Goal: Check status: Check status

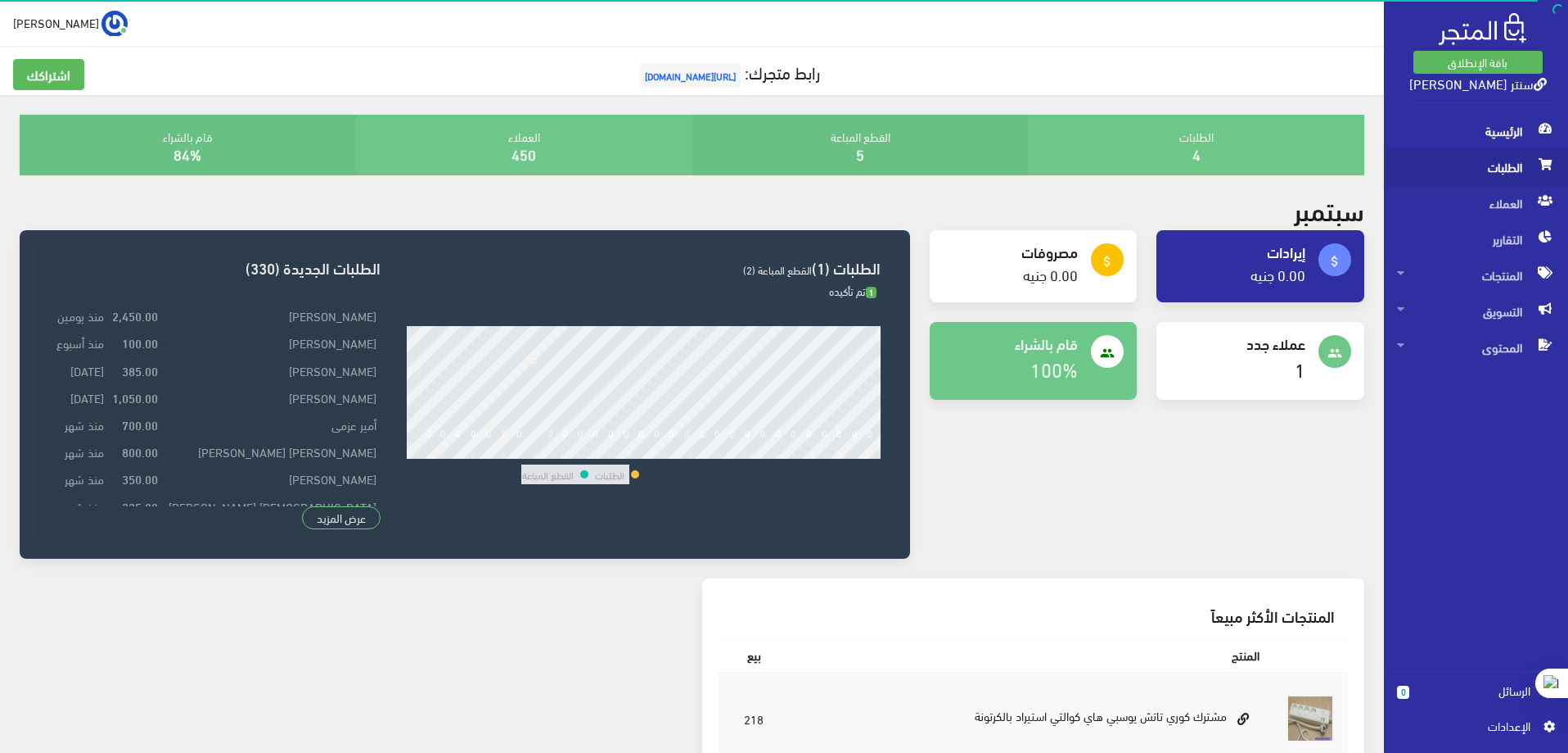
click at [1496, 168] on span "الطلبات" at bounding box center [1476, 167] width 158 height 36
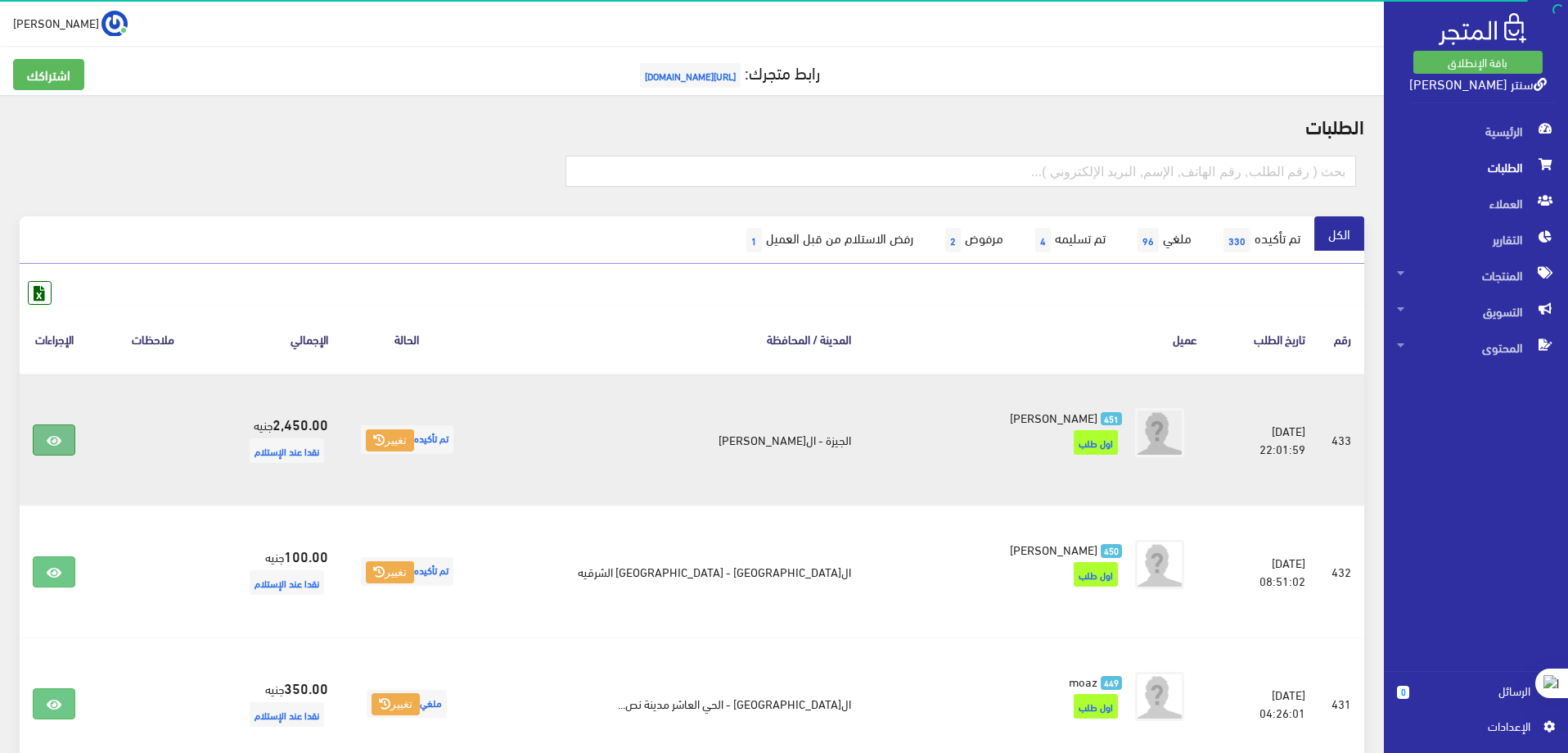
click at [47, 434] on link at bounding box center [53, 440] width 42 height 31
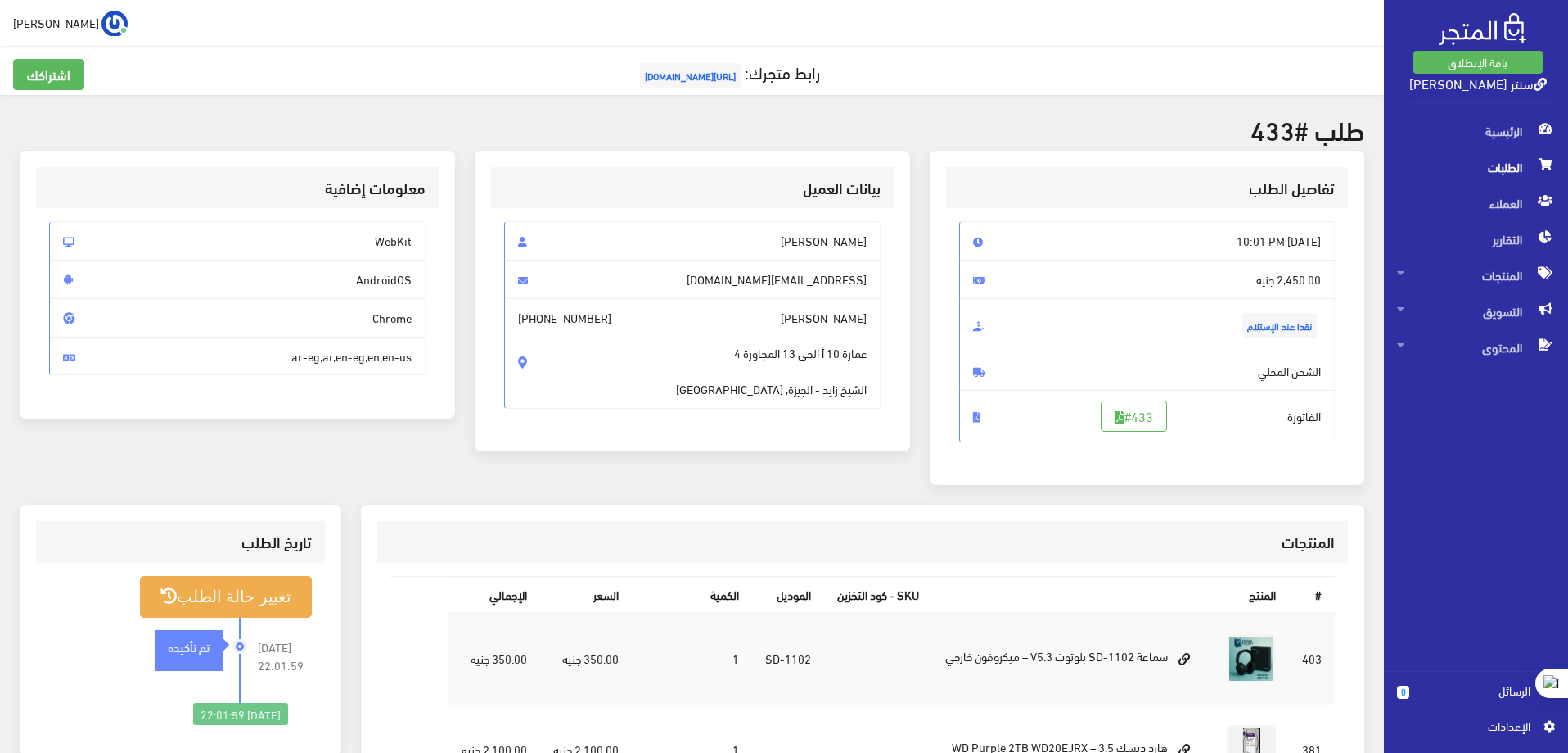
drag, startPoint x: 293, startPoint y: 355, endPoint x: 417, endPoint y: 363, distance: 124.3
click at [417, 363] on span "ar-eg,ar,en-eg,en,en-us" at bounding box center [237, 356] width 377 height 40
click at [412, 426] on div "معلومات إضافية WebKit AndroidOS Chrome ar-eg,ar,en-eg,en,en-us" at bounding box center [237, 327] width 455 height 354
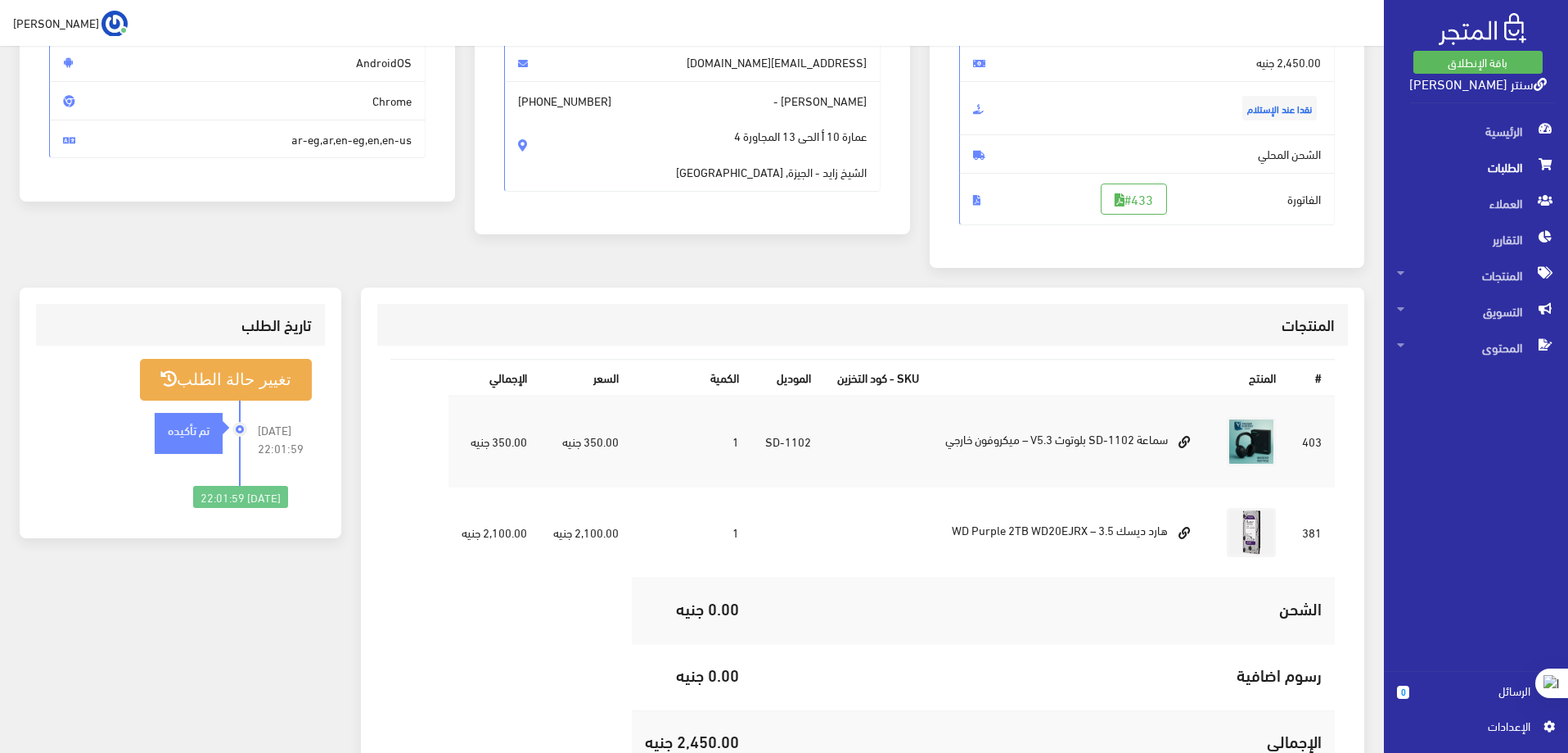
scroll to position [246, 0]
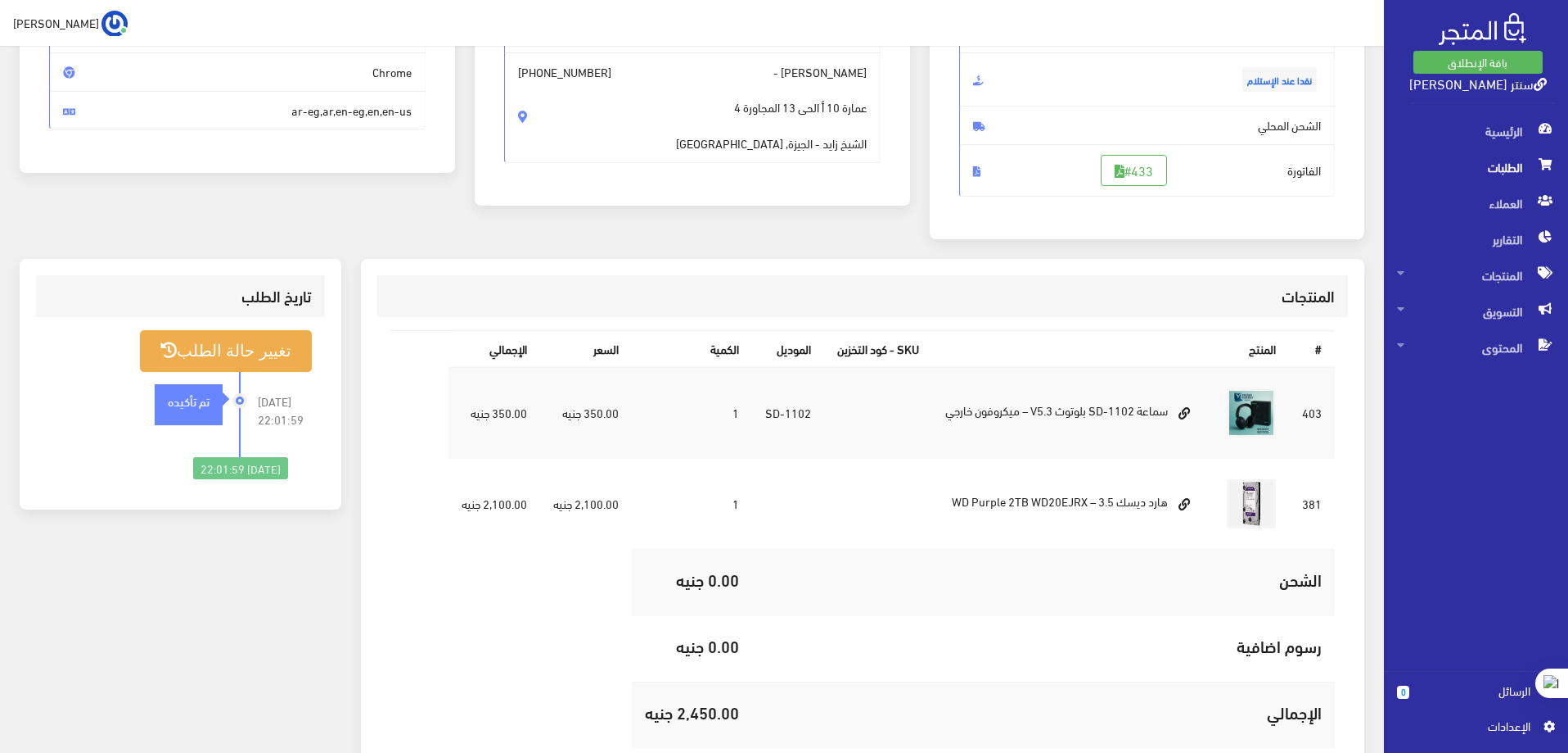
drag, startPoint x: 818, startPoint y: 469, endPoint x: 510, endPoint y: 594, distance: 332.4
click at [510, 594] on table "# المنتج SKU - كود التخزين الموديل الكمية السعر اﻹجمالي 403 SD-1102 1 381" at bounding box center [862, 539] width 945 height 417
drag, startPoint x: 733, startPoint y: 572, endPoint x: 628, endPoint y: 586, distance: 105.9
click at [634, 578] on td "0.00 جنيه" at bounding box center [692, 582] width 120 height 67
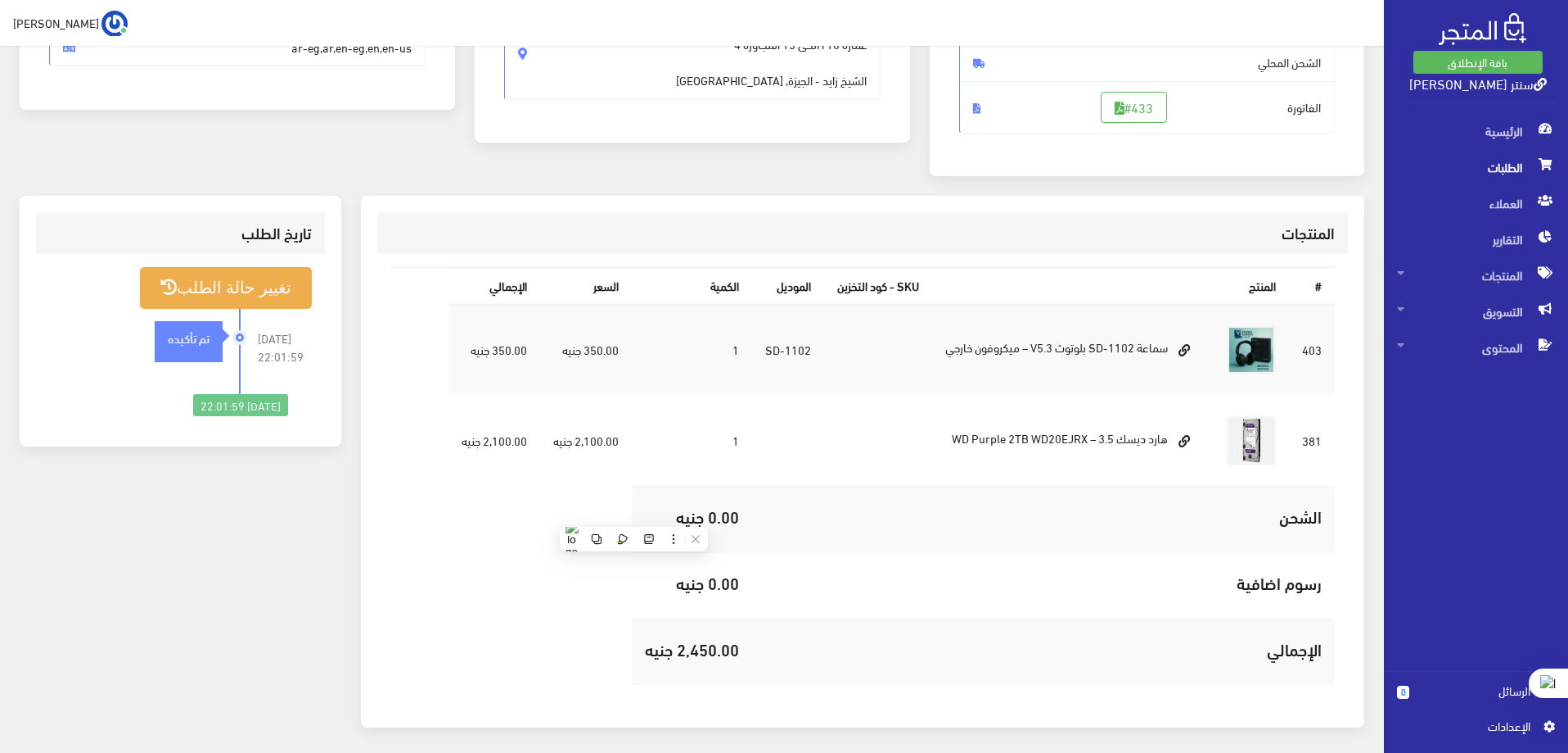
scroll to position [375, 0]
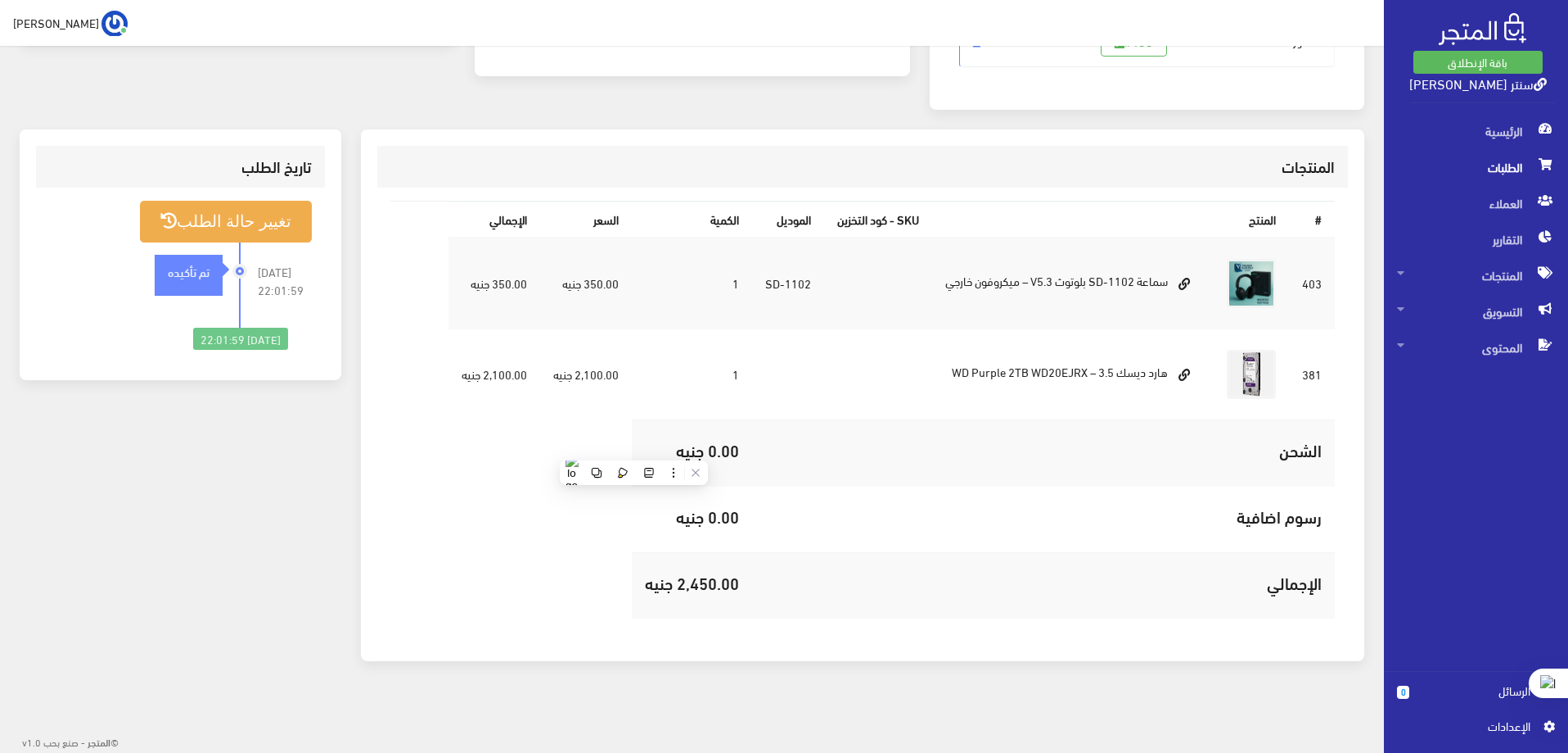
drag, startPoint x: 731, startPoint y: 581, endPoint x: 657, endPoint y: 574, distance: 74.3
click at [604, 581] on table "# المنتج SKU - كود التخزين الموديل الكمية السعر اﻹجمالي 403 SD-1102 1 381" at bounding box center [862, 409] width 945 height 417
drag, startPoint x: 735, startPoint y: 516, endPoint x: 627, endPoint y: 519, distance: 108.0
click at [632, 519] on td "0.00 جنيه" at bounding box center [692, 519] width 120 height 67
click at [448, 515] on table "# المنتج SKU - كود التخزين الموديل الكمية السعر اﻹجمالي 403 SD-1102 1 381" at bounding box center [862, 409] width 945 height 417
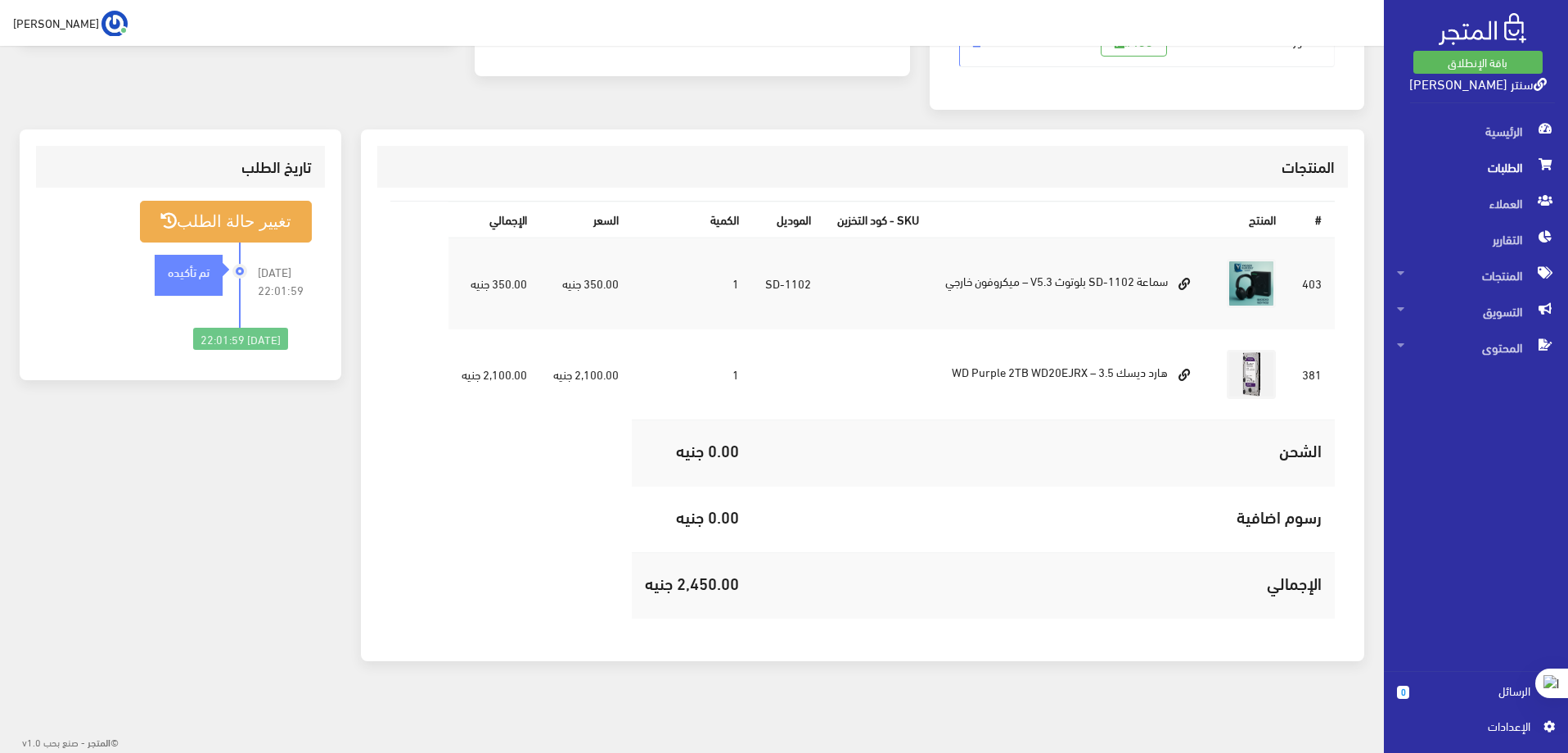
drag, startPoint x: 740, startPoint y: 577, endPoint x: 634, endPoint y: 594, distance: 107.4
click at [634, 594] on td "2,450.00 جنيه" at bounding box center [692, 586] width 120 height 67
click at [314, 483] on div "تاريخ الطلب تغيير حالة الطلب 2025-09-08 22:01:59 تم تأكيده" at bounding box center [181, 405] width 342 height 551
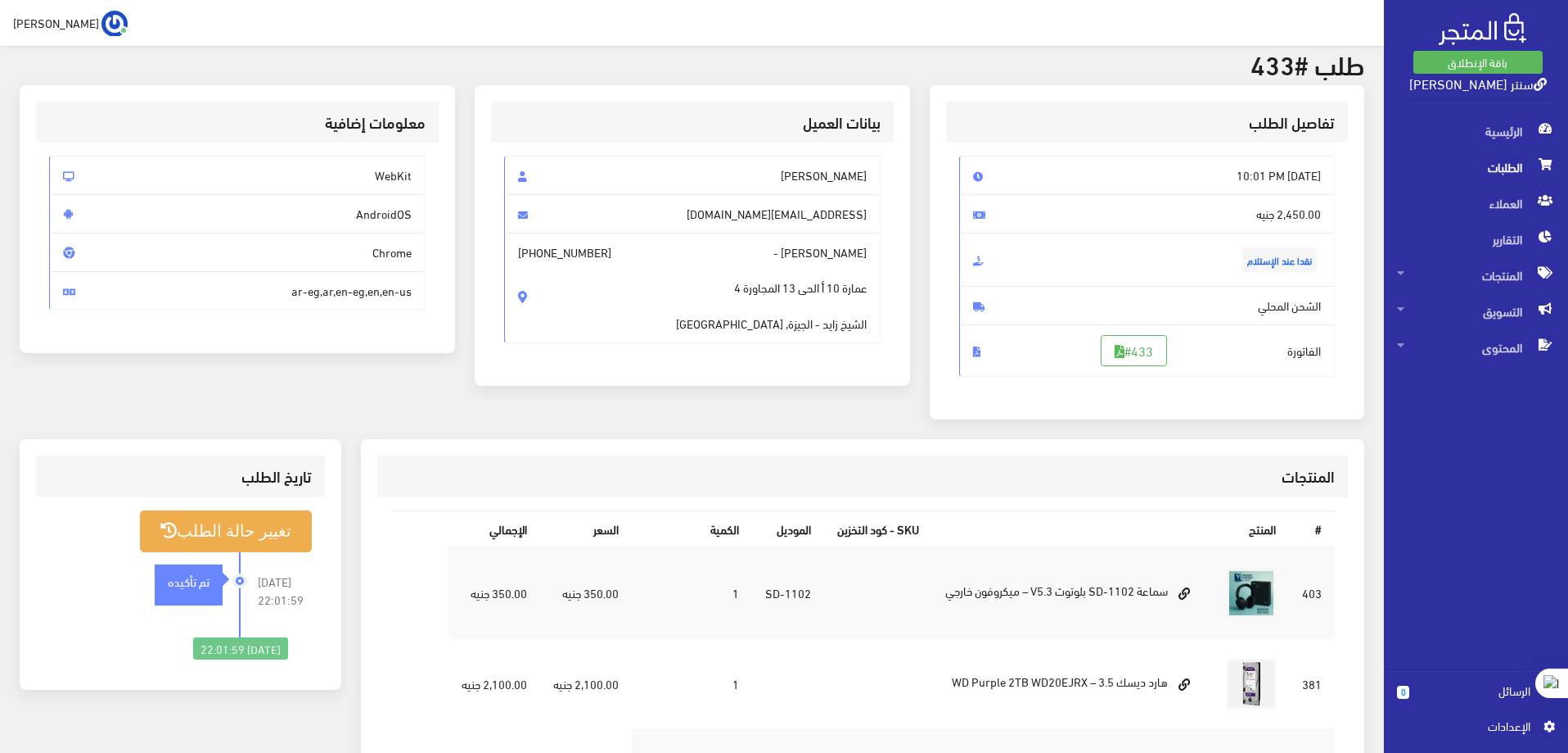
scroll to position [0, 0]
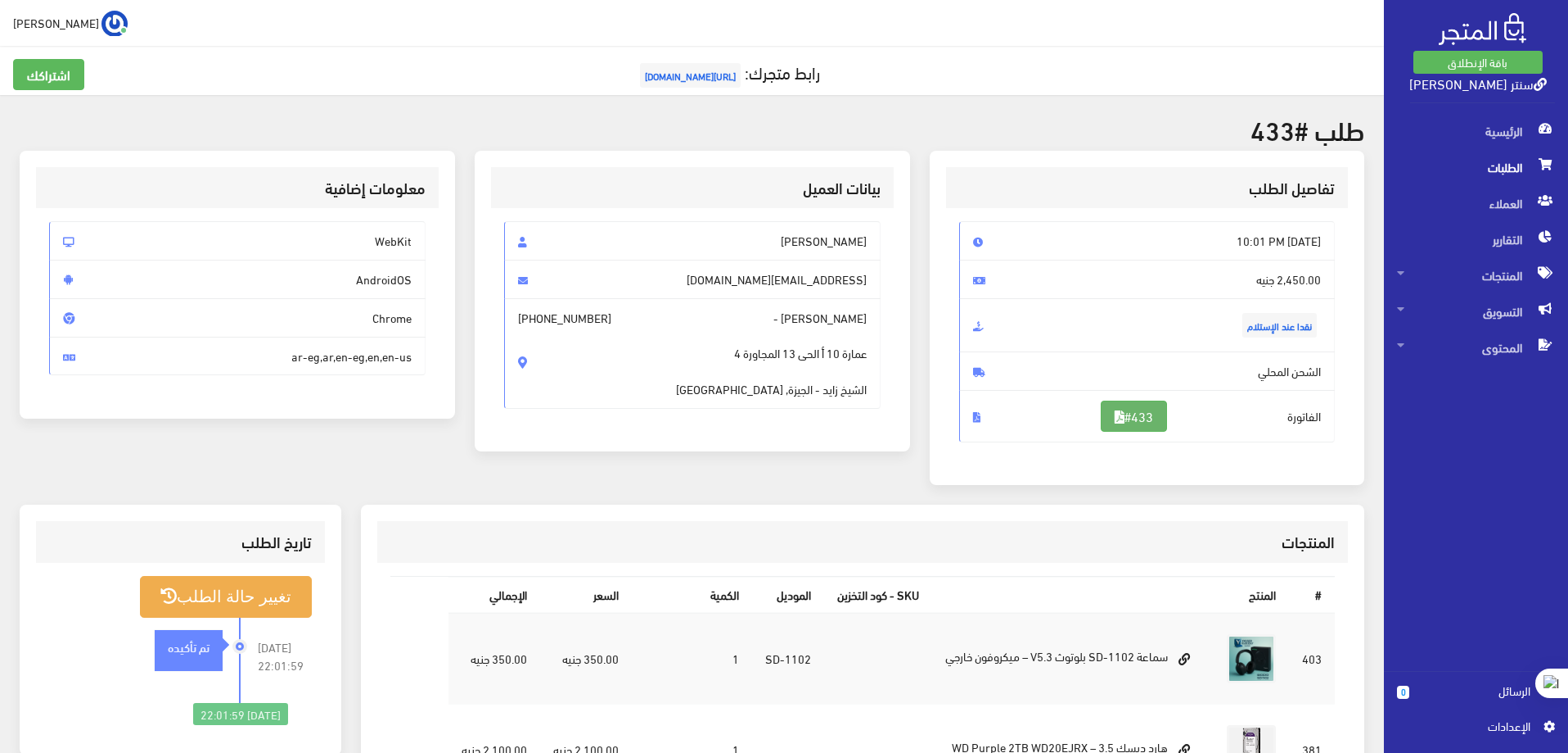
click at [1160, 416] on link "#433" at bounding box center [1135, 416] width 67 height 31
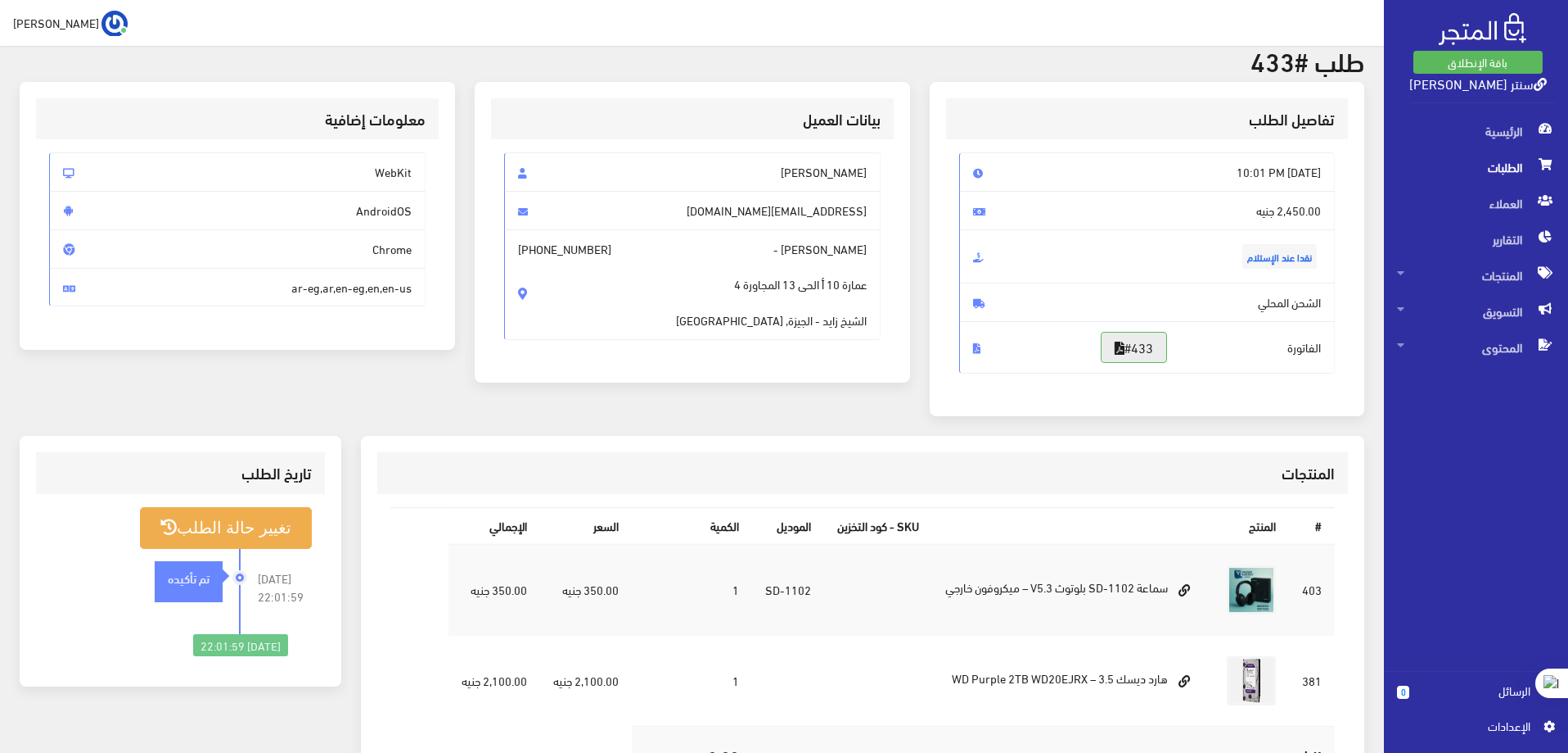
scroll to position [164, 0]
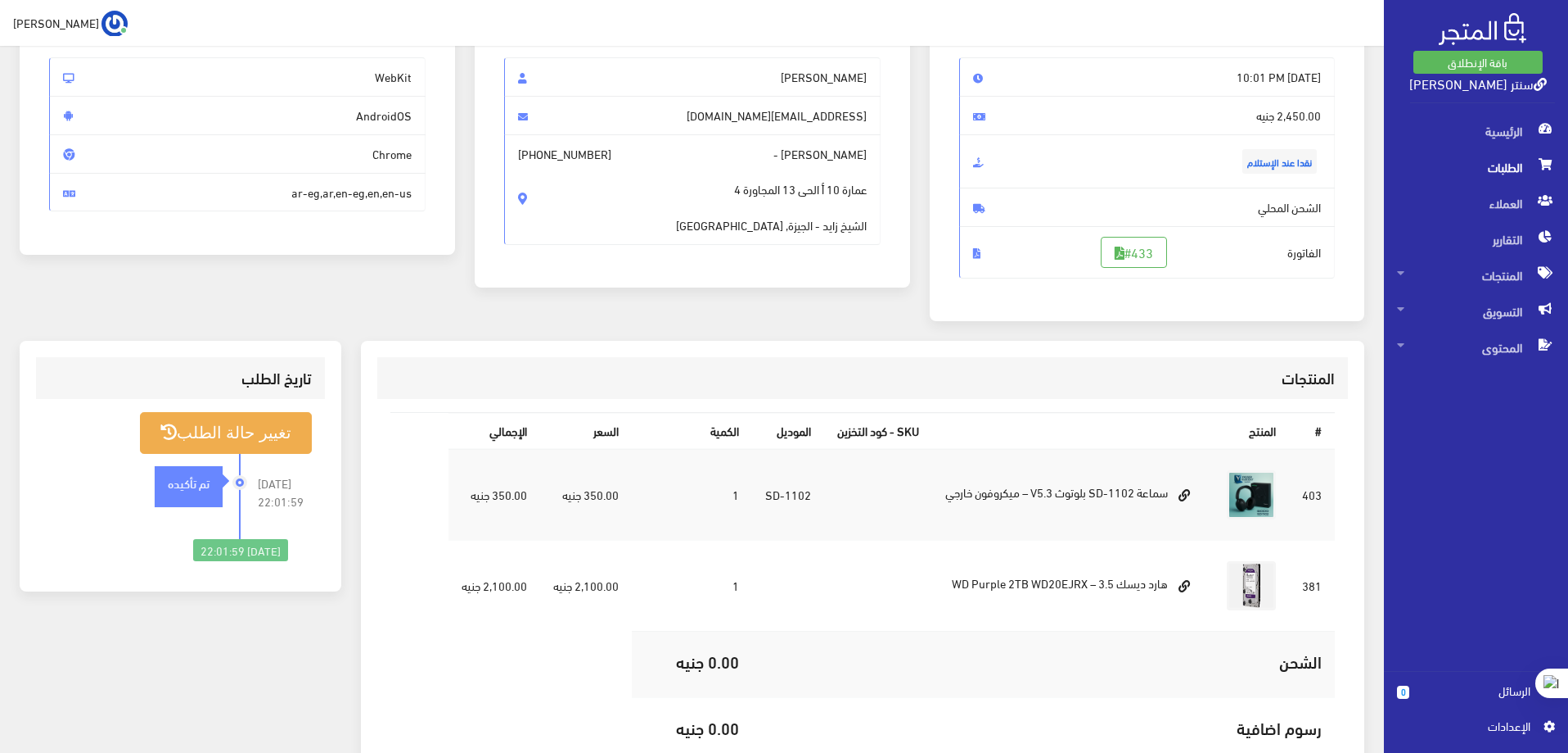
drag, startPoint x: 1166, startPoint y: 489, endPoint x: 395, endPoint y: 682, distance: 794.8
click at [395, 682] on table "# المنتج SKU - كود التخزين الموديل الكمية السعر اﻹجمالي 403 SD-1102 1 381" at bounding box center [862, 621] width 945 height 417
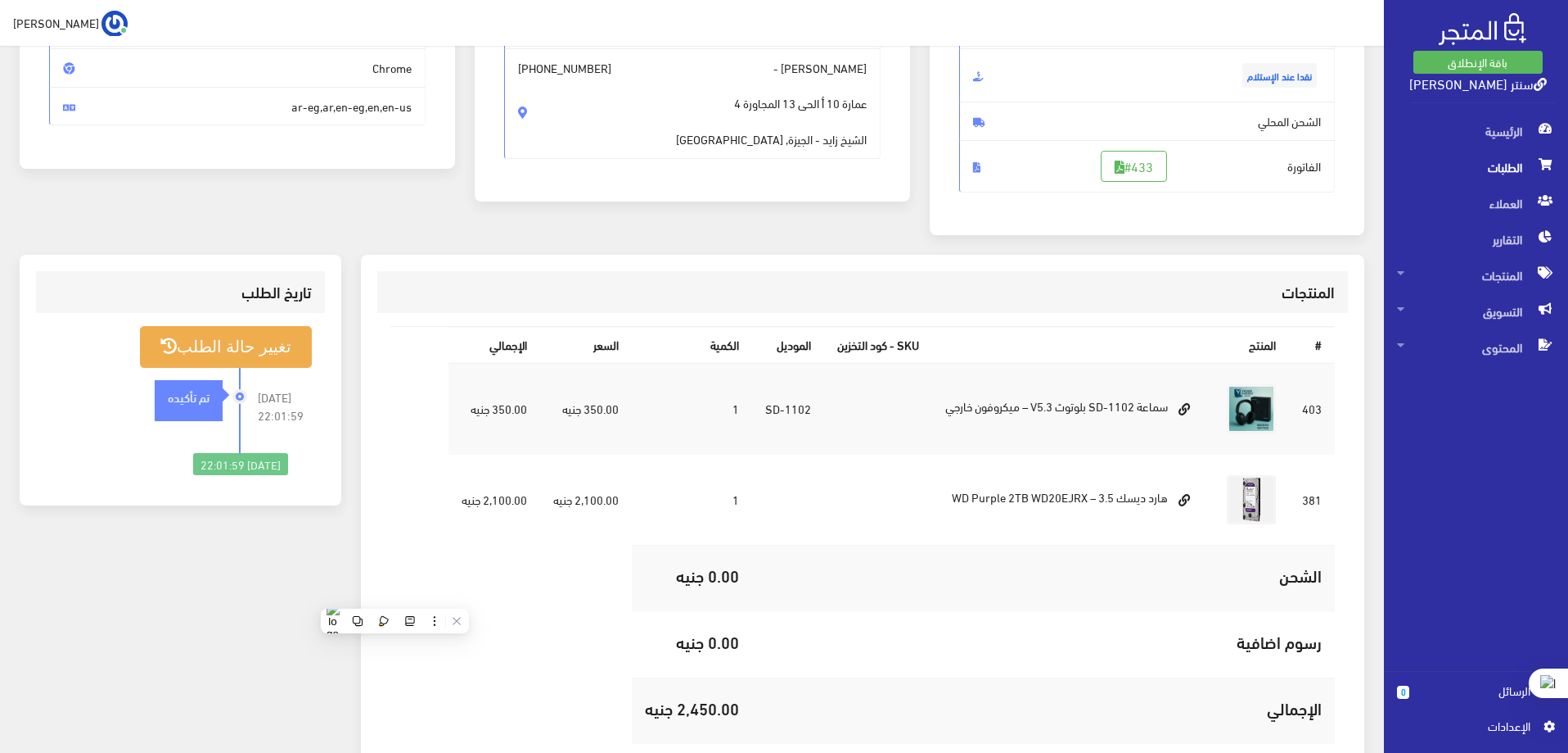
scroll to position [375, 0]
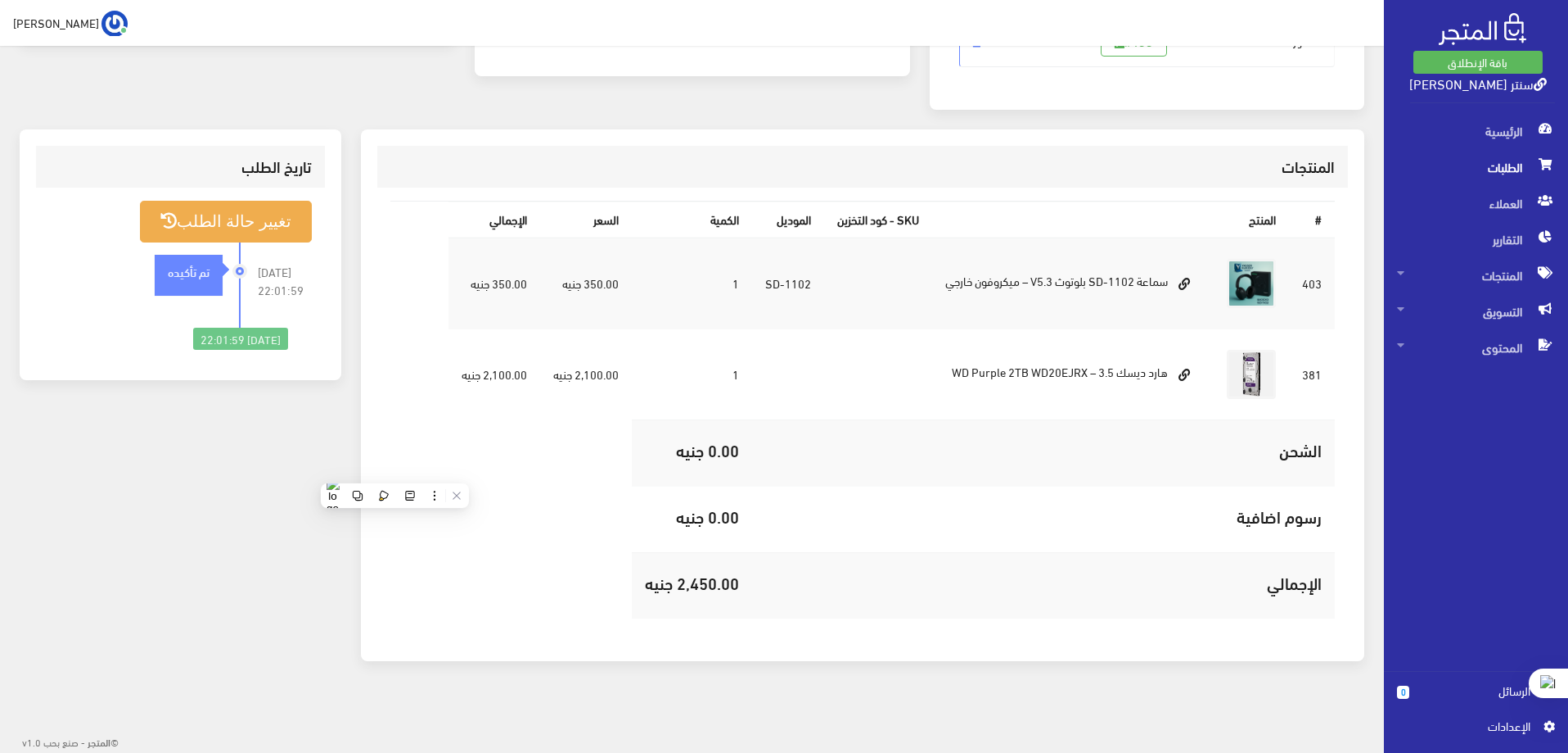
click at [1079, 393] on td "هارد ديسك WD Purple 2TB WD20EJRX – 3.5" at bounding box center [1073, 373] width 281 height 91
drag, startPoint x: 1158, startPoint y: 282, endPoint x: 463, endPoint y: 613, distance: 769.8
click at [463, 613] on table "# المنتج SKU - كود التخزين الموديل الكمية السعر اﻹجمالي 403 SD-1102 1 381" at bounding box center [862, 409] width 945 height 417
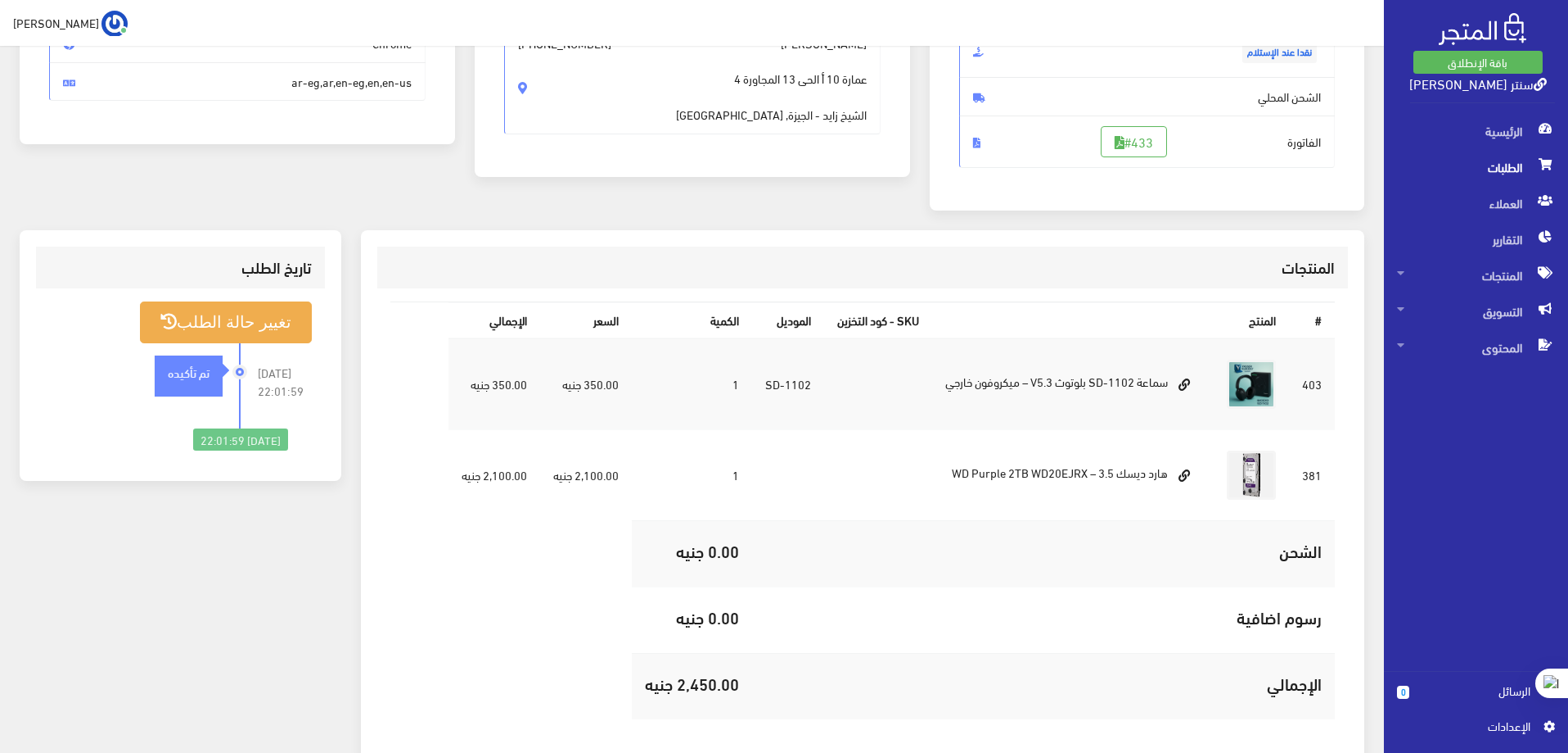
scroll to position [281, 0]
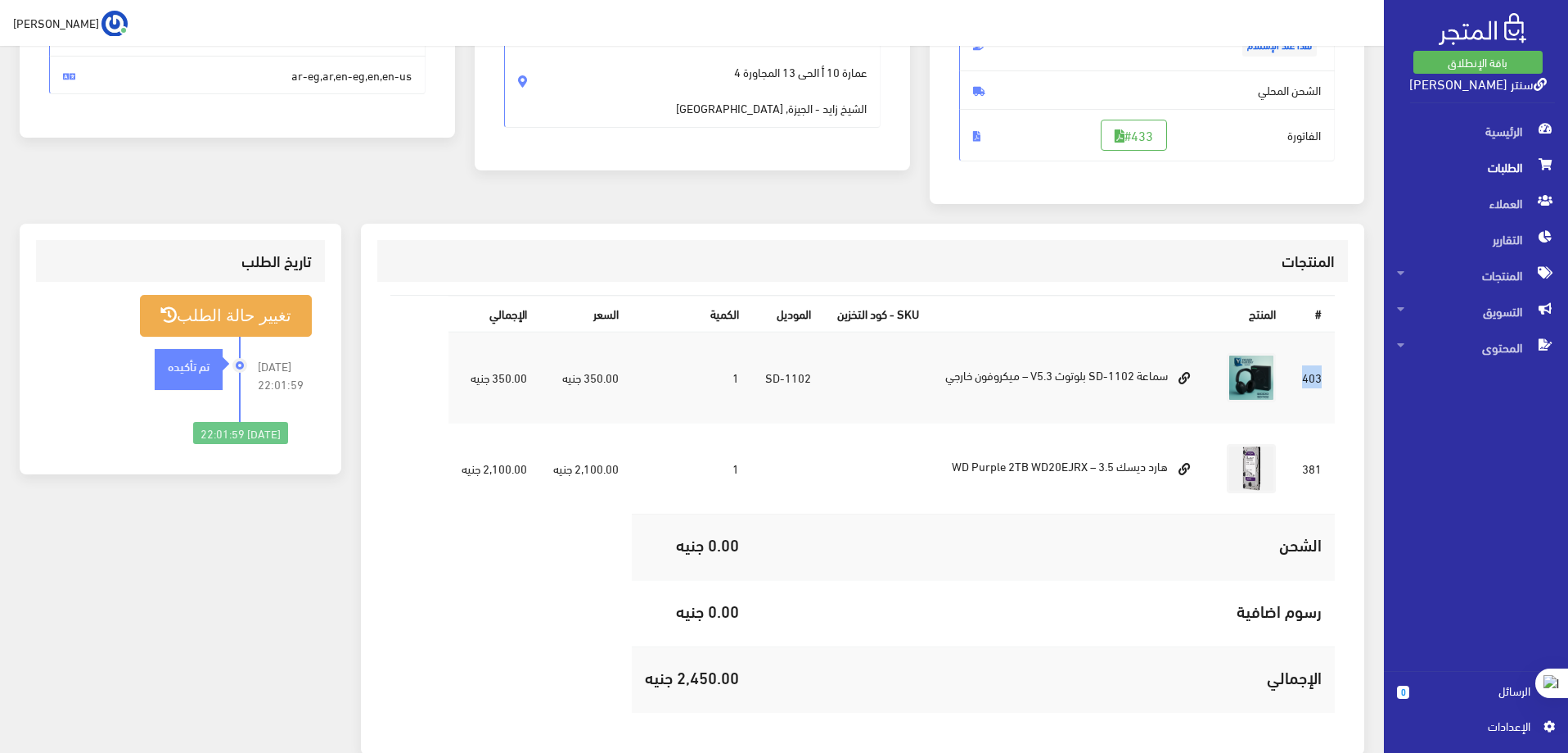
drag, startPoint x: 1323, startPoint y: 377, endPoint x: 1302, endPoint y: 380, distance: 21.2
click at [1302, 380] on td "403" at bounding box center [1312, 378] width 46 height 92
click at [1416, 447] on div "الرئيسية الطلبات العملاء التقارير المنتجات كل المنتجات" at bounding box center [1469, 392] width 198 height 558
drag, startPoint x: 1322, startPoint y: 380, endPoint x: 416, endPoint y: 394, distance: 906.1
click at [416, 394] on table "# المنتج SKU - كود التخزين الموديل الكمية السعر اﻹجمالي 403 SD-1102 1 381" at bounding box center [862, 504] width 945 height 417
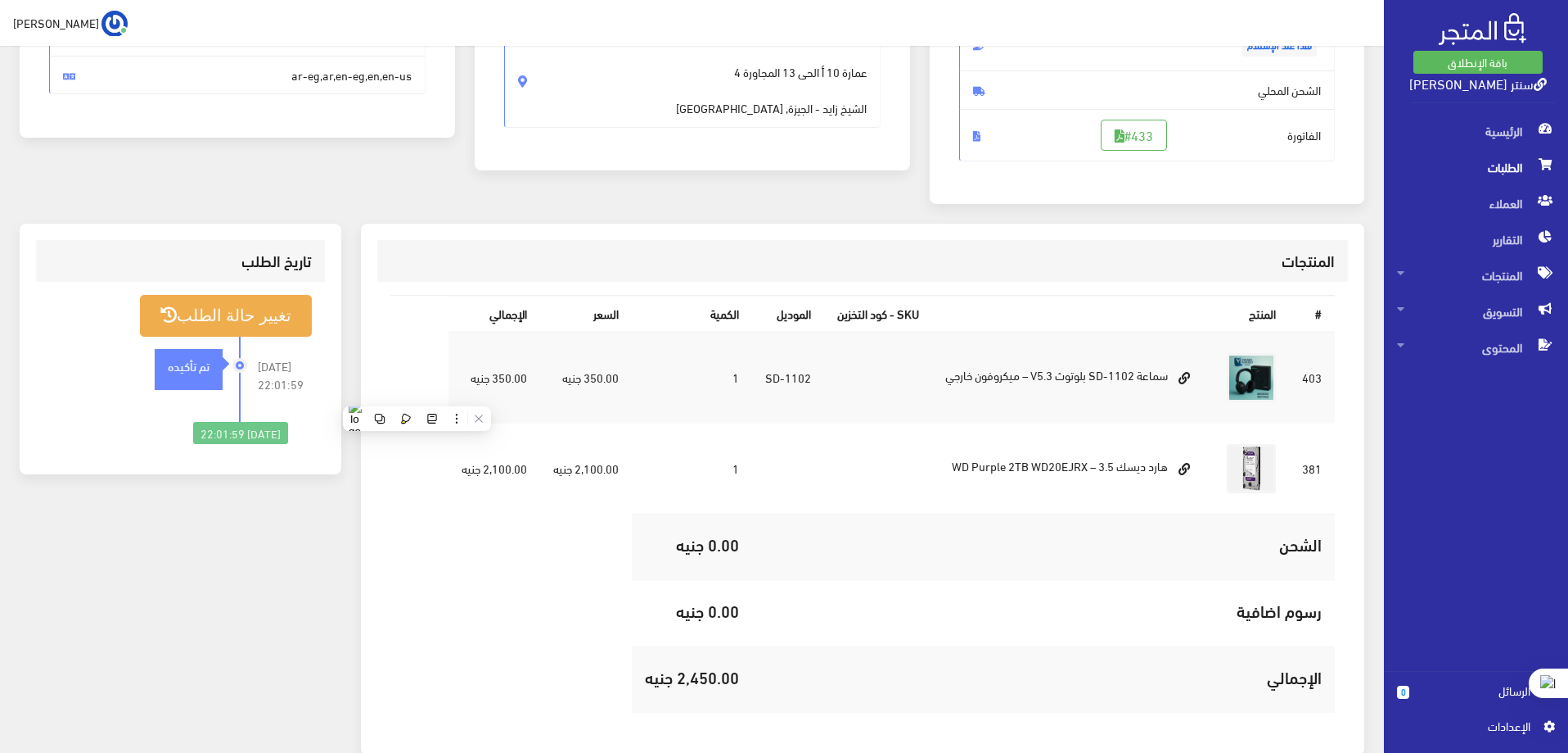
click at [382, 550] on div "# المنتج SKU - كود التخزين الموديل الكمية السعر اﻹجمالي 403 SD-1102 1 350.00 جن…" at bounding box center [863, 510] width 971 height 457
drag, startPoint x: 1165, startPoint y: 467, endPoint x: 950, endPoint y: 352, distance: 243.8
click at [933, 345] on tbody "403 SD-1102 1 381 1" at bounding box center [892, 522] width 886 height 381
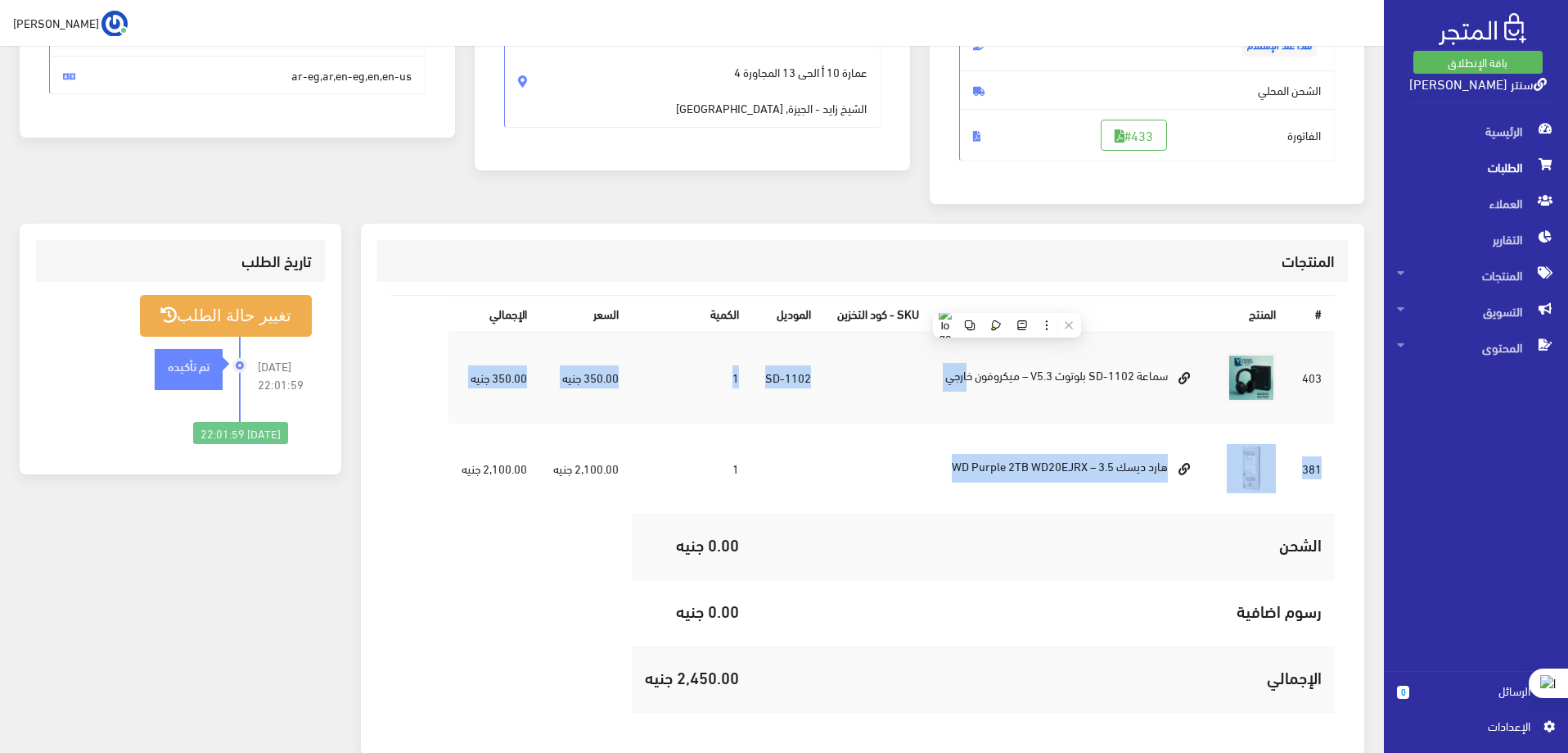
drag, startPoint x: 1165, startPoint y: 375, endPoint x: 891, endPoint y: 502, distance: 302.0
click at [891, 502] on tbody "403 SD-1102 1 381 1" at bounding box center [892, 522] width 886 height 381
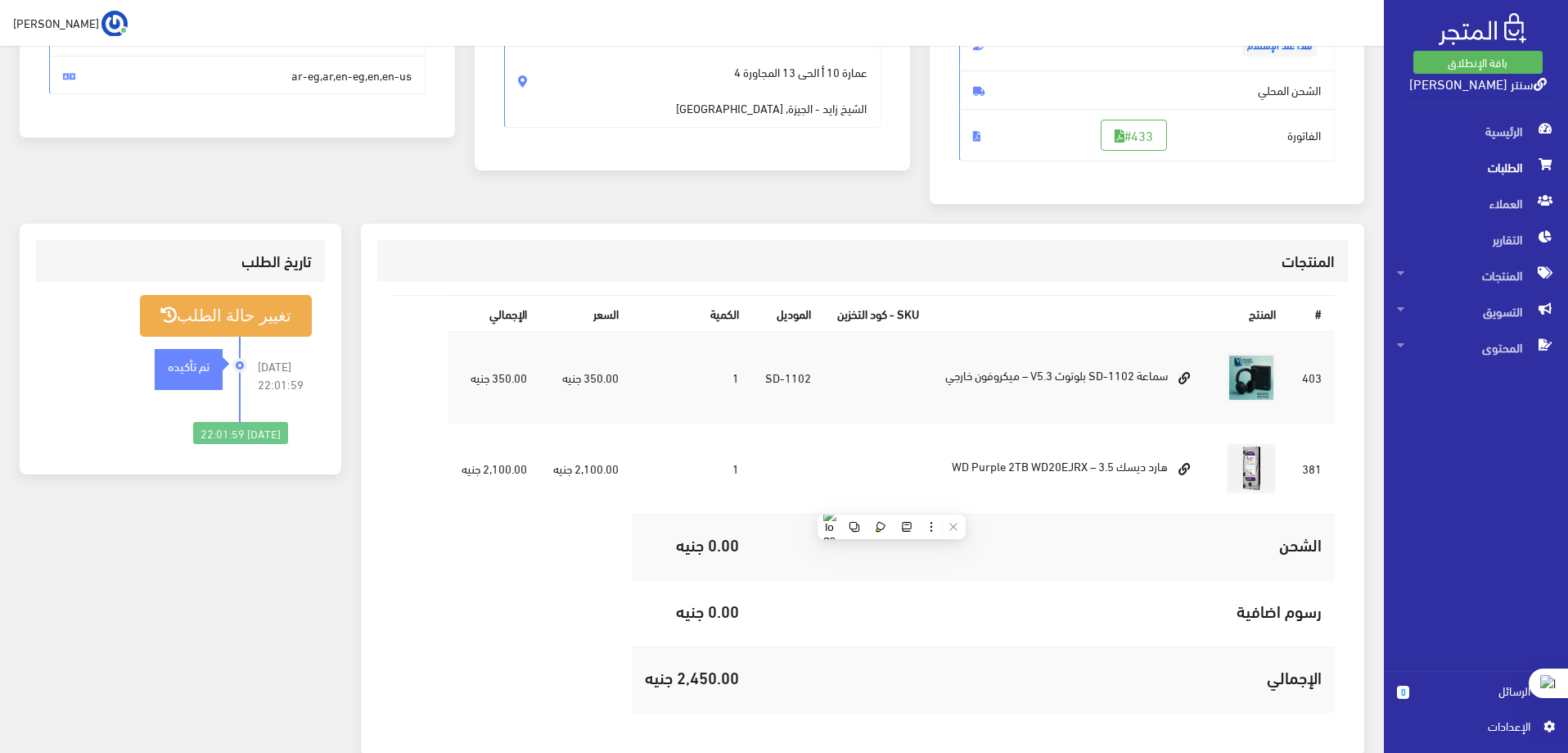
click at [487, 548] on table "# المنتج SKU - كود التخزين الموديل الكمية السعر اﻹجمالي 403 SD-1102 1 381" at bounding box center [862, 504] width 945 height 417
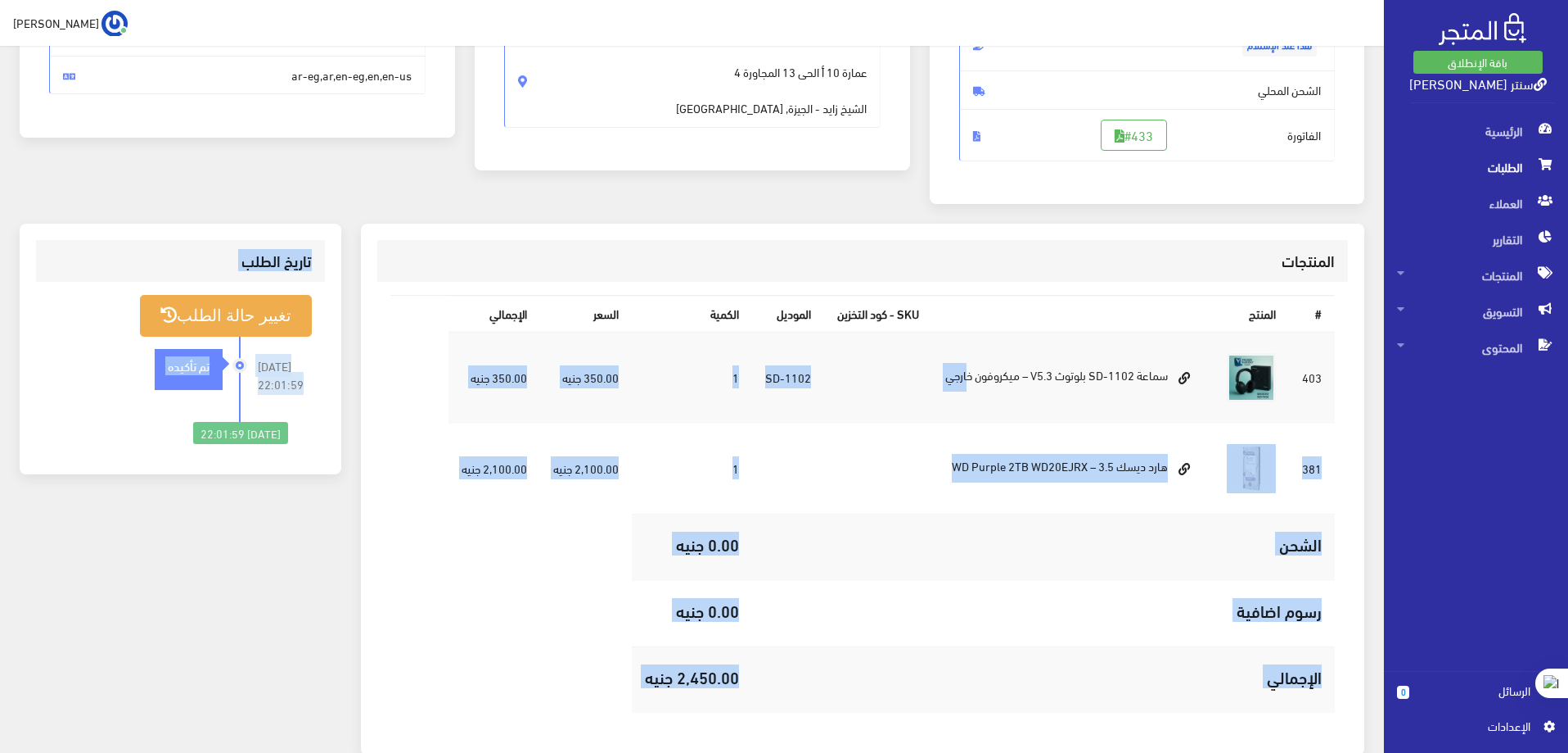
drag, startPoint x: 1164, startPoint y: 375, endPoint x: 302, endPoint y: 526, distance: 875.1
click at [302, 526] on div "المنتجات # المنتج SKU - كود التخزين الموديل الكمية السعر اﻹجمالي 403 1" at bounding box center [692, 499] width 1365 height 551
click at [474, 553] on table "# المنتج SKU - كود التخزين الموديل الكمية السعر اﻹجمالي 403 SD-1102 1 381" at bounding box center [862, 504] width 945 height 417
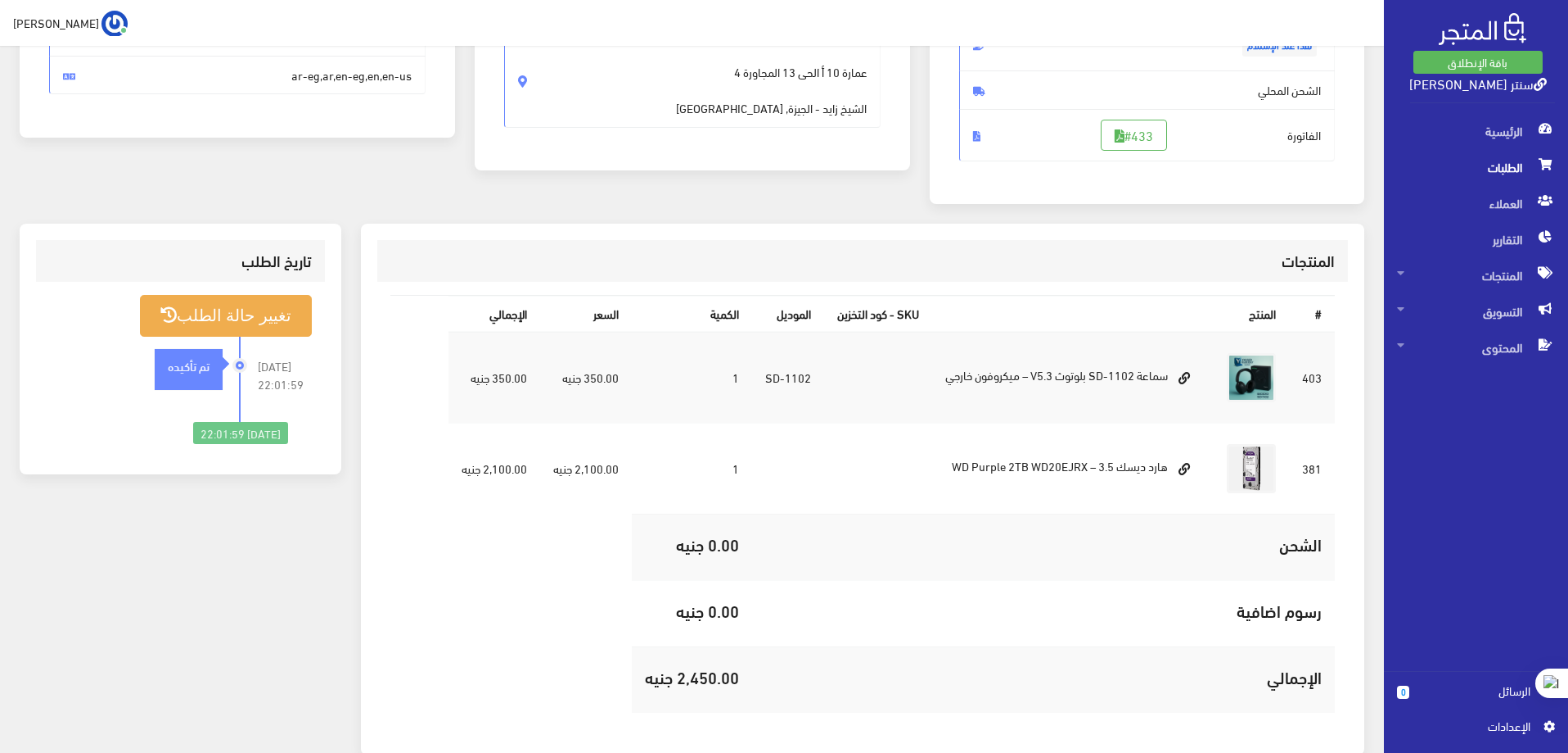
drag, startPoint x: 1165, startPoint y: 371, endPoint x: 443, endPoint y: 677, distance: 784.2
click at [443, 677] on table "# المنتج SKU - كود التخزين الموديل الكمية السعر اﻹجمالي 403 SD-1102 1 381" at bounding box center [862, 504] width 945 height 417
click at [445, 677] on table "# المنتج SKU - كود التخزين الموديل الكمية السعر اﻹجمالي 403 SD-1102 1 381" at bounding box center [862, 504] width 945 height 417
drag, startPoint x: 1321, startPoint y: 377, endPoint x: 568, endPoint y: 672, distance: 808.7
click at [569, 671] on table "# المنتج SKU - كود التخزين الموديل الكمية السعر اﻹجمالي 403 SD-1102 1 381" at bounding box center [862, 504] width 945 height 417
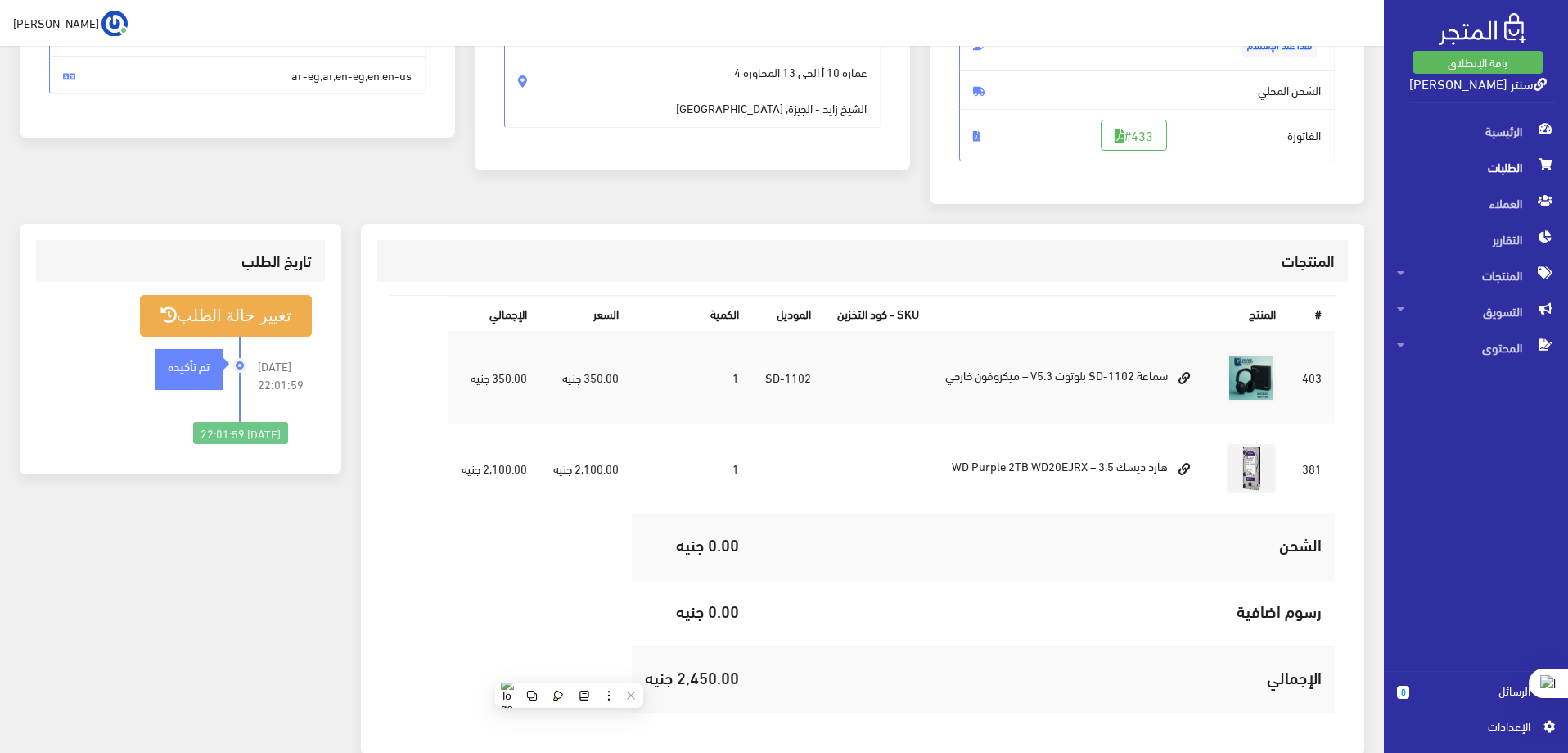
click at [338, 665] on div "تاريخ الطلب تغيير حالة الطلب 2025-09-08 22:01:59 تم تأكيده" at bounding box center [181, 499] width 342 height 551
